Goal: Task Accomplishment & Management: Use online tool/utility

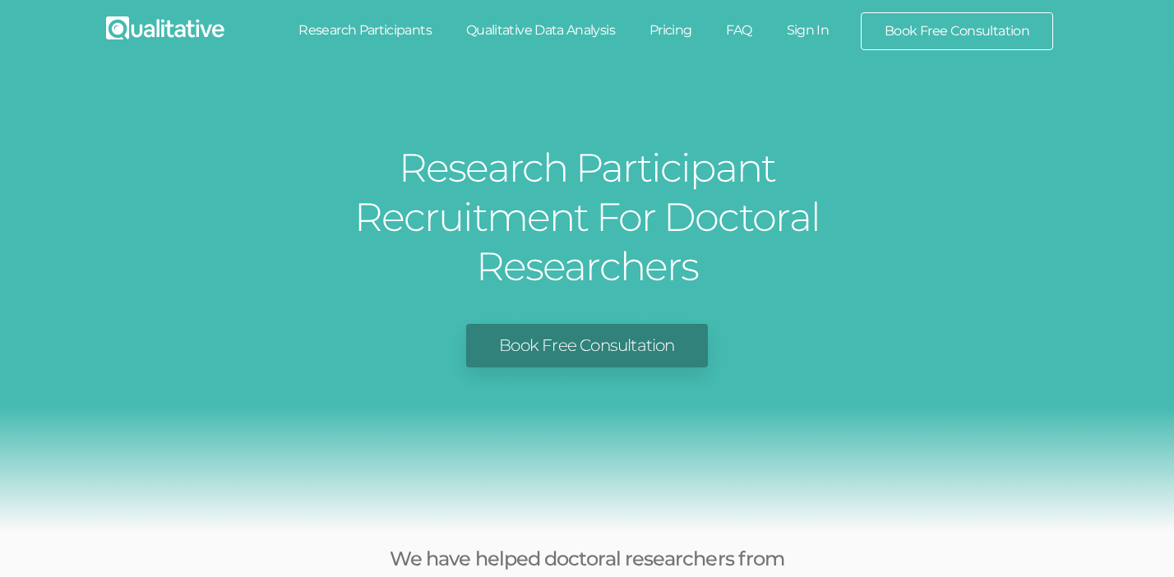
click at [401, 26] on link "Research Participants" at bounding box center [365, 30] width 168 height 36
click at [387, 30] on link "Research Participants" at bounding box center [365, 30] width 168 height 36
